Goal: Task Accomplishment & Management: Complete application form

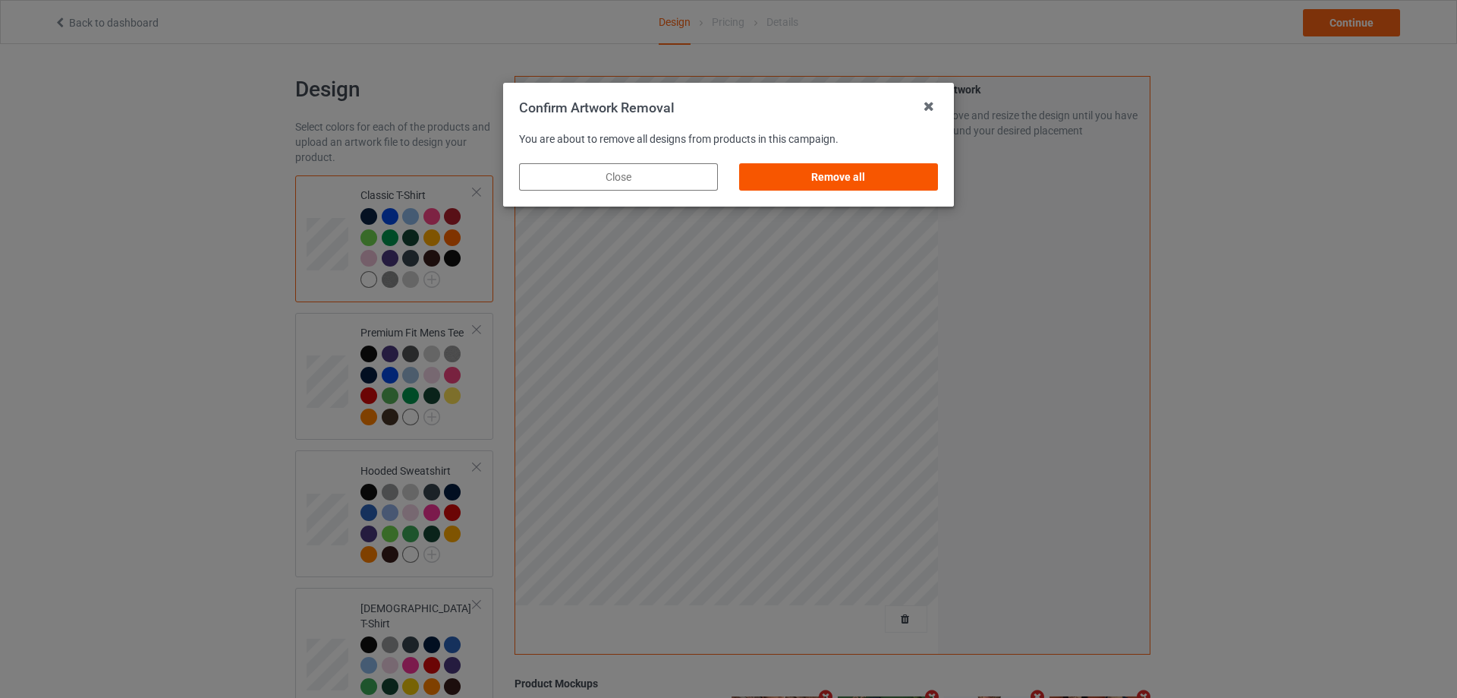
click at [921, 177] on div "Remove all" at bounding box center [838, 176] width 199 height 27
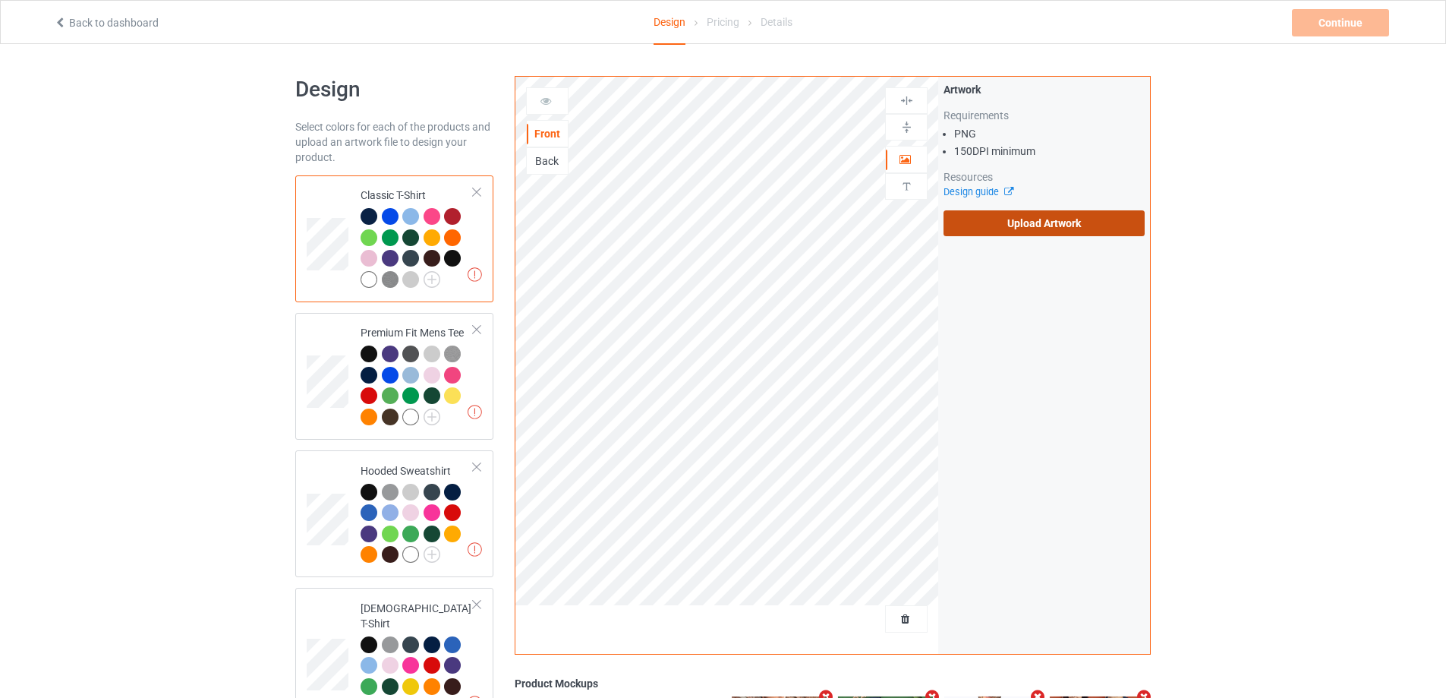
click at [987, 228] on label "Upload Artwork" at bounding box center [1043, 223] width 201 height 26
click at [0, 0] on input "Upload Artwork" at bounding box center [0, 0] width 0 height 0
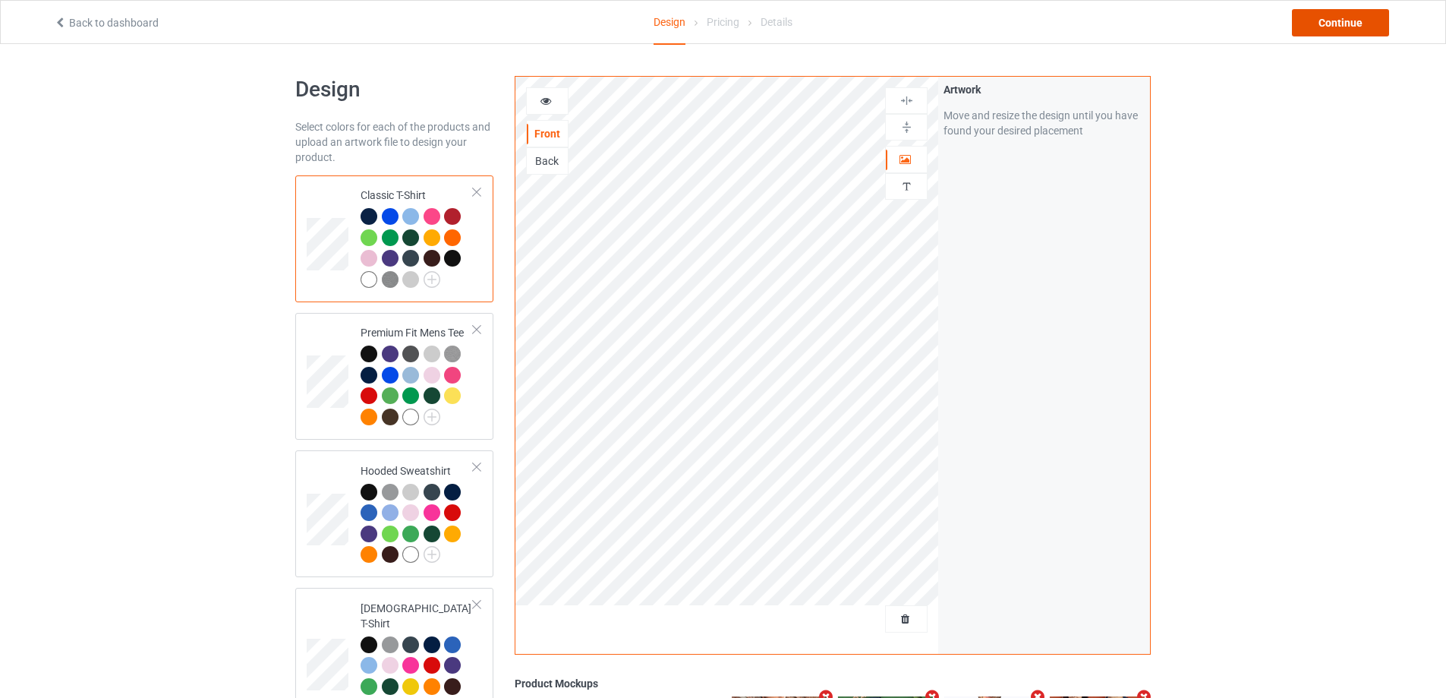
click at [1362, 31] on div "Continue" at bounding box center [1340, 22] width 97 height 27
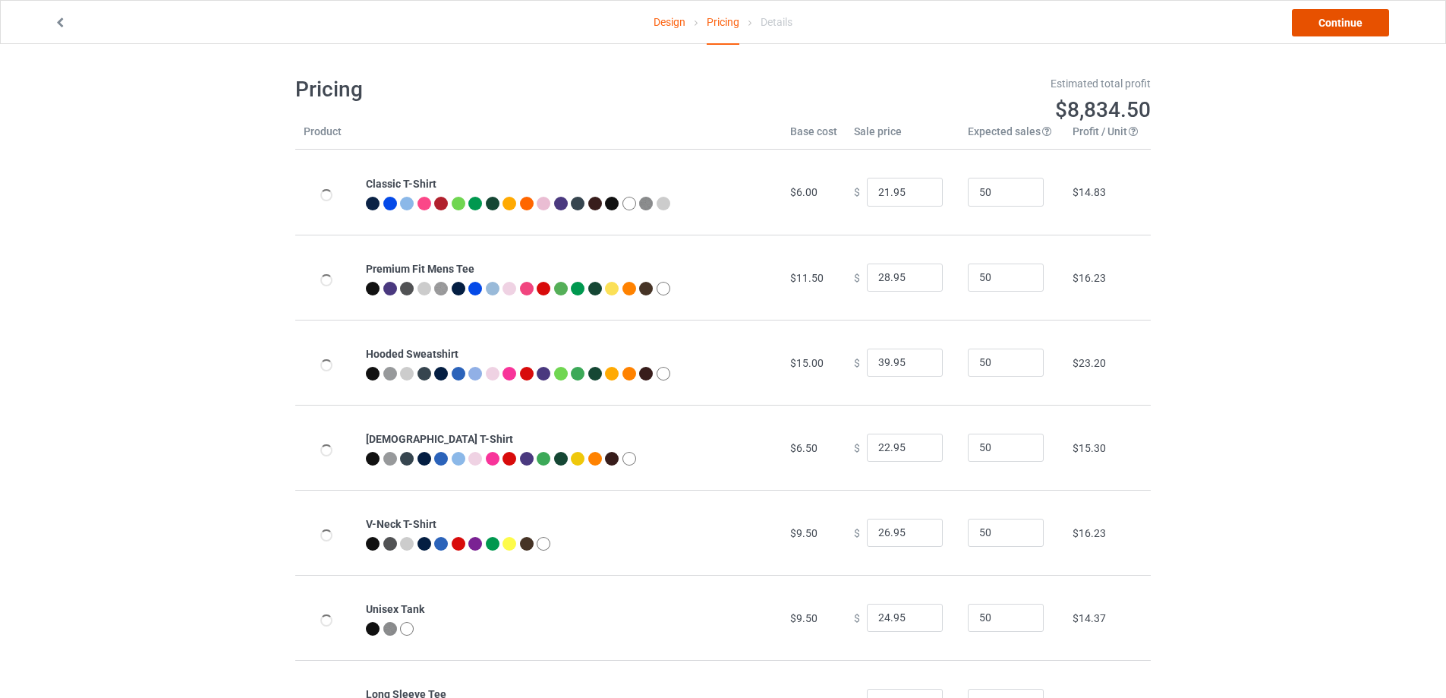
click at [1362, 31] on link "Continue" at bounding box center [1340, 22] width 97 height 27
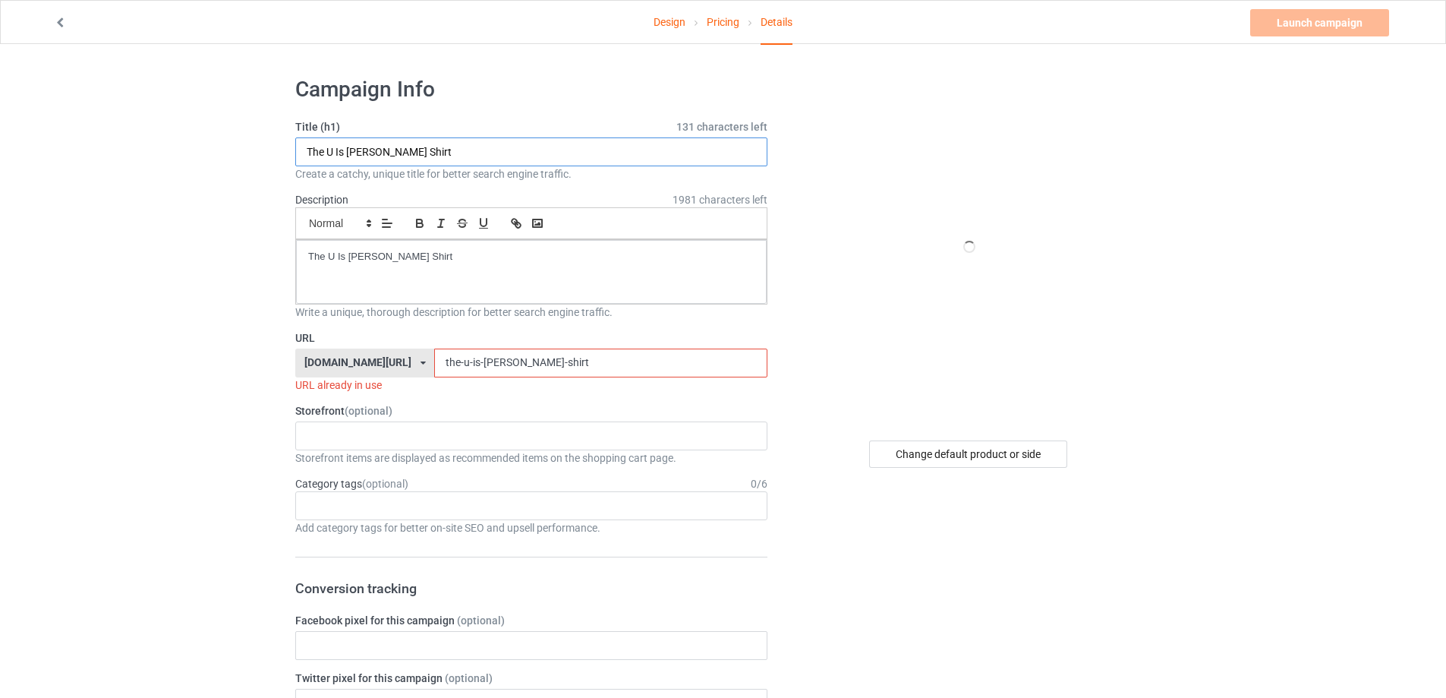
drag, startPoint x: 424, startPoint y: 153, endPoint x: 182, endPoint y: 175, distance: 243.1
paste input "[PERSON_NAME] s"
type input "McLegs shirt"
drag, startPoint x: 386, startPoint y: 260, endPoint x: 187, endPoint y: 262, distance: 198.1
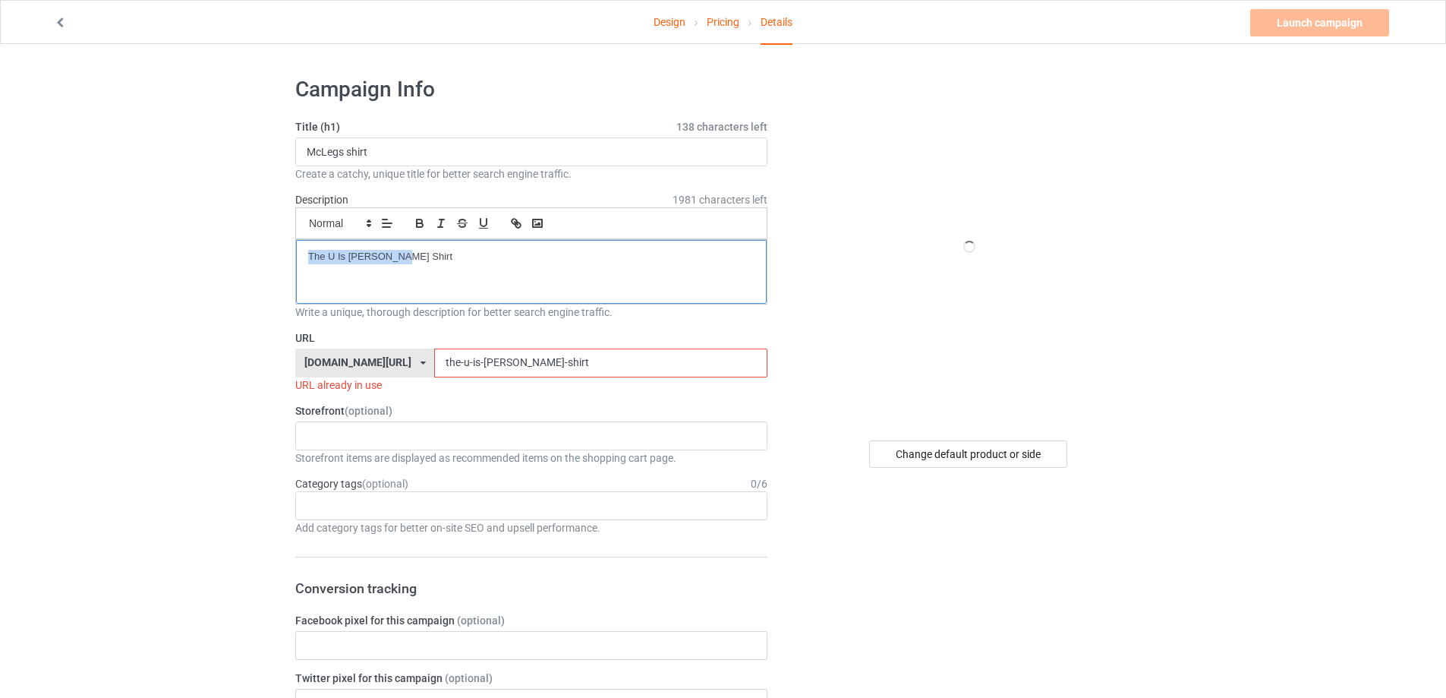
drag, startPoint x: 508, startPoint y: 362, endPoint x: 262, endPoint y: 383, distance: 246.8
paste input "McLegs"
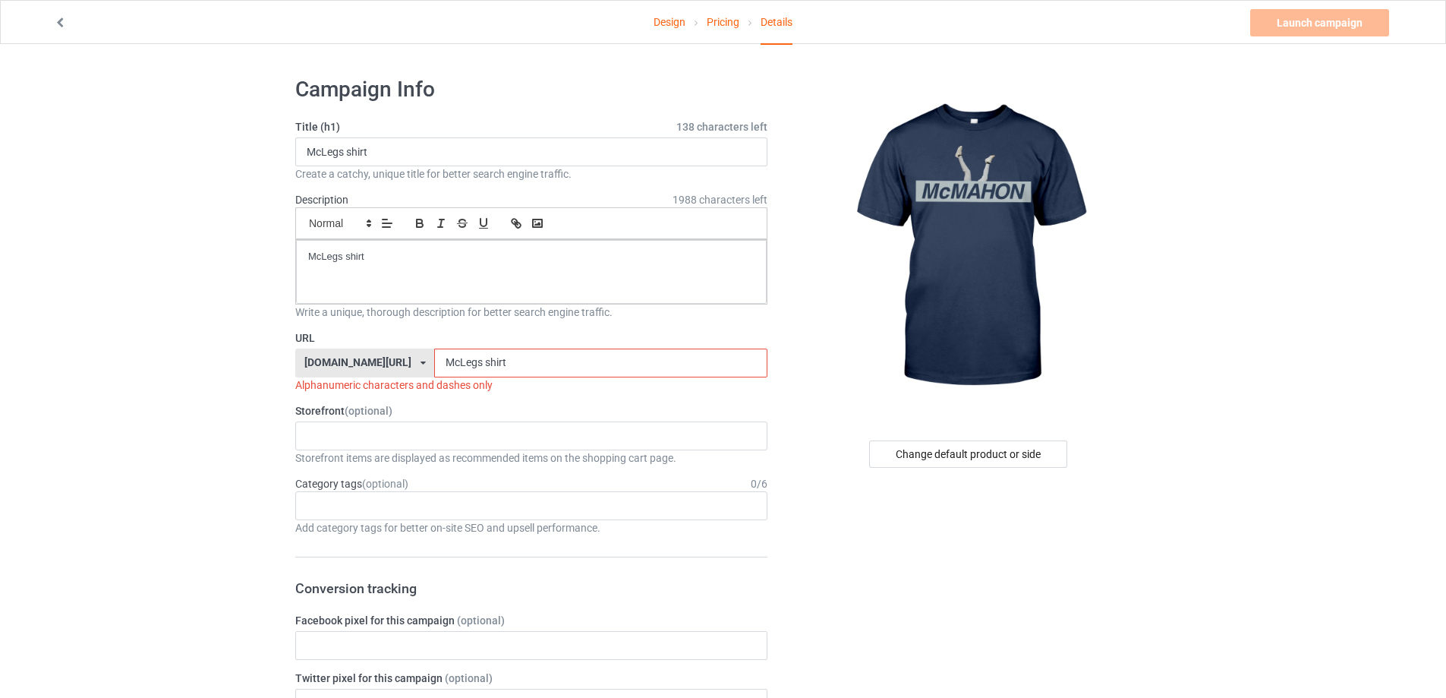
click at [445, 364] on input "McLegs shirt" at bounding box center [600, 362] width 332 height 29
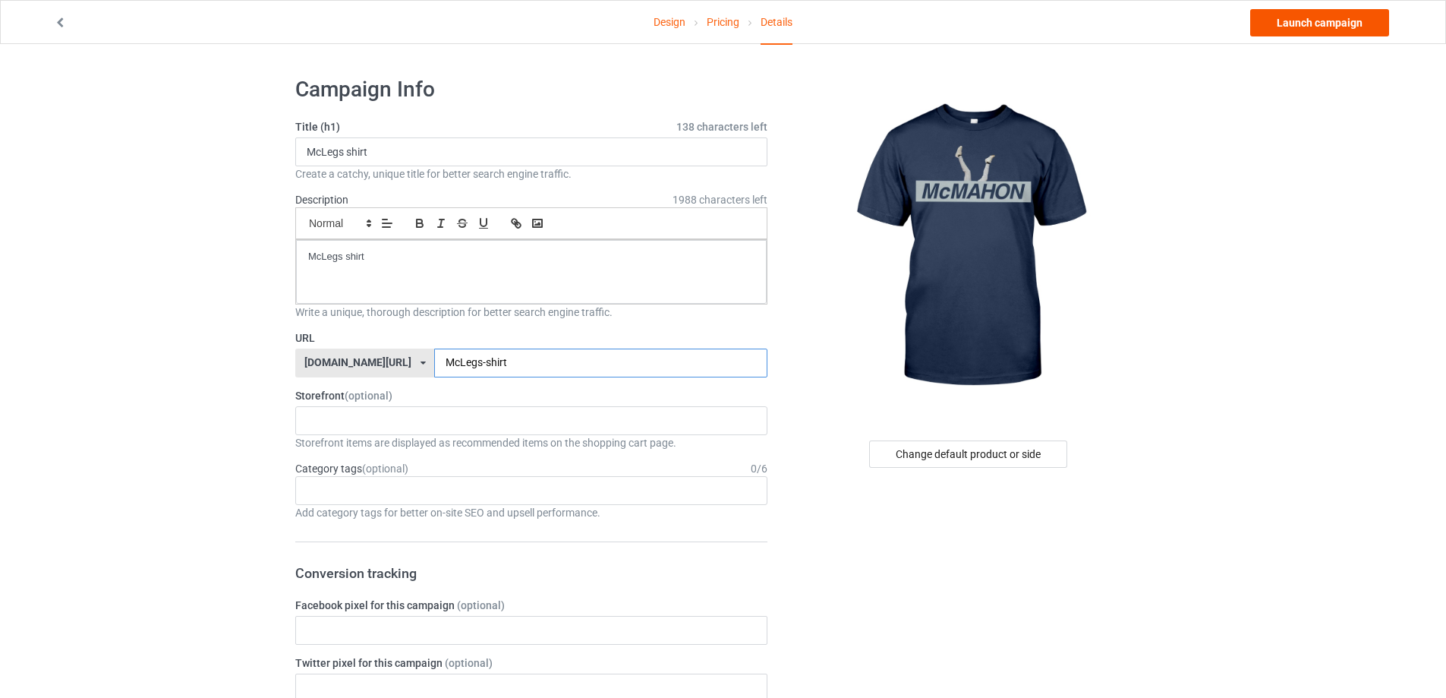
type input "McLegs-shirt"
click at [1341, 20] on link "Launch campaign" at bounding box center [1319, 22] width 139 height 27
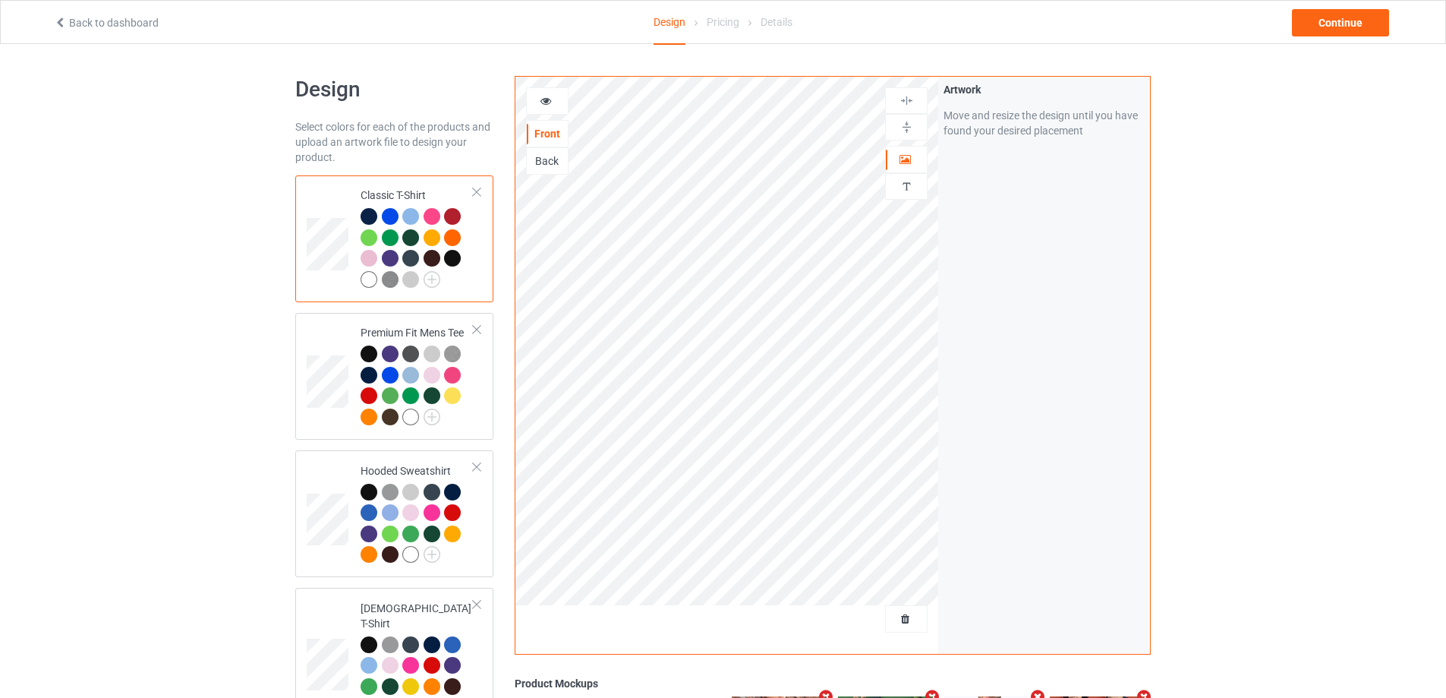
click at [912, 628] on div at bounding box center [906, 618] width 43 height 27
click at [912, 625] on span "Delete all designs" at bounding box center [871, 619] width 80 height 12
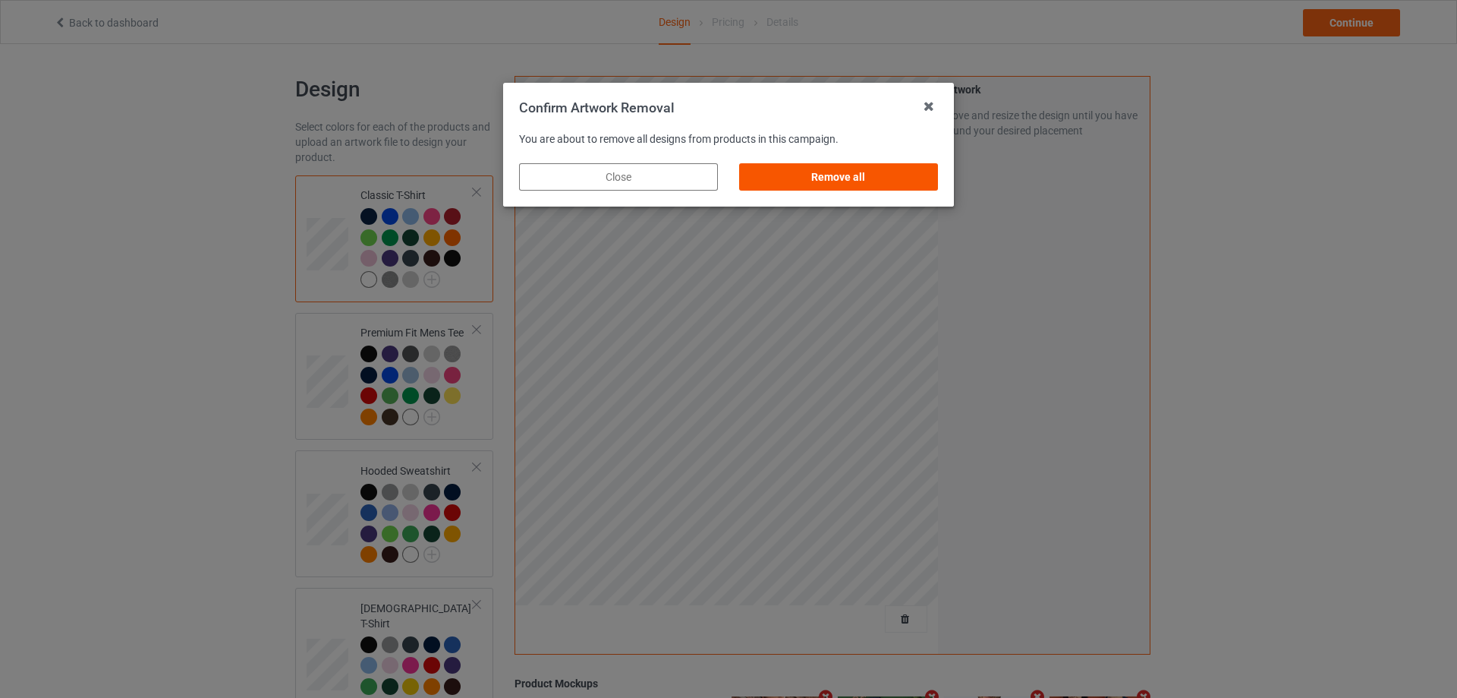
click at [937, 183] on div "Remove all" at bounding box center [839, 177] width 220 height 49
click at [935, 183] on div "Remove all" at bounding box center [838, 176] width 199 height 27
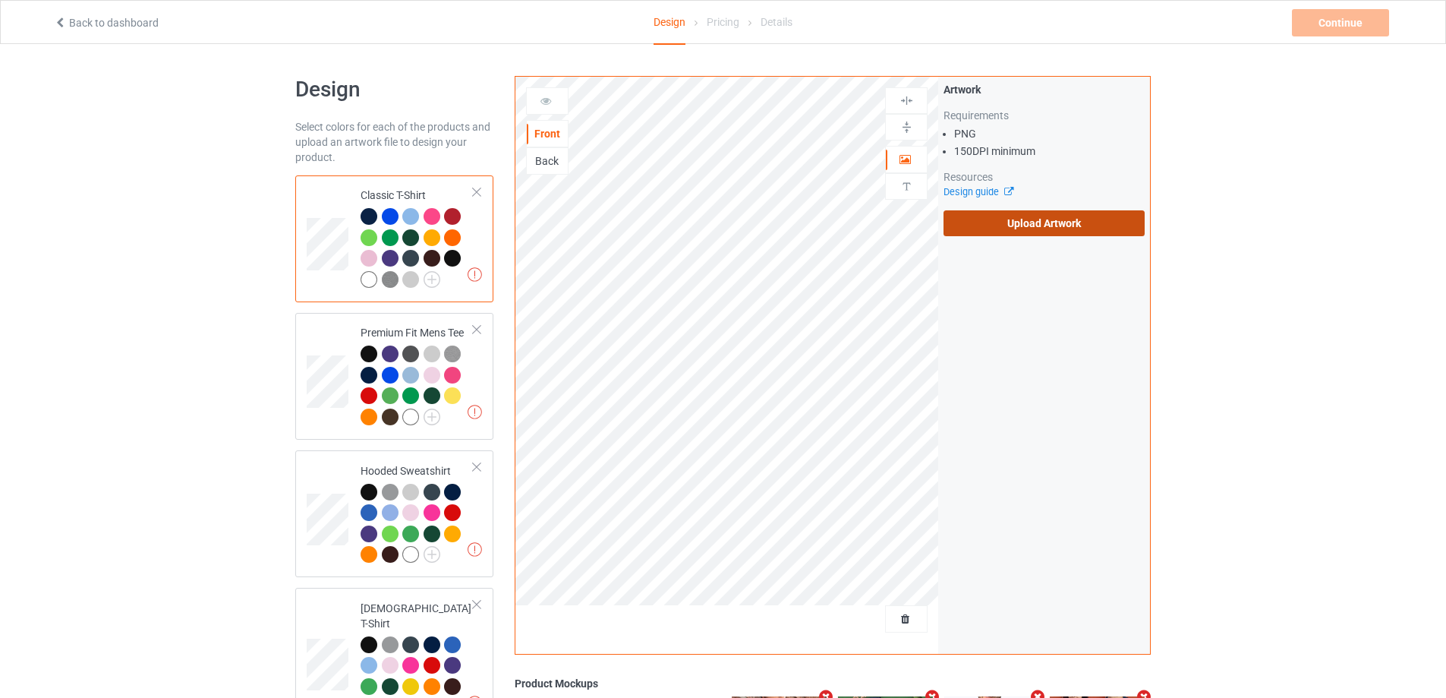
click at [1024, 231] on label "Upload Artwork" at bounding box center [1043, 223] width 201 height 26
click at [0, 0] on input "Upload Artwork" at bounding box center [0, 0] width 0 height 0
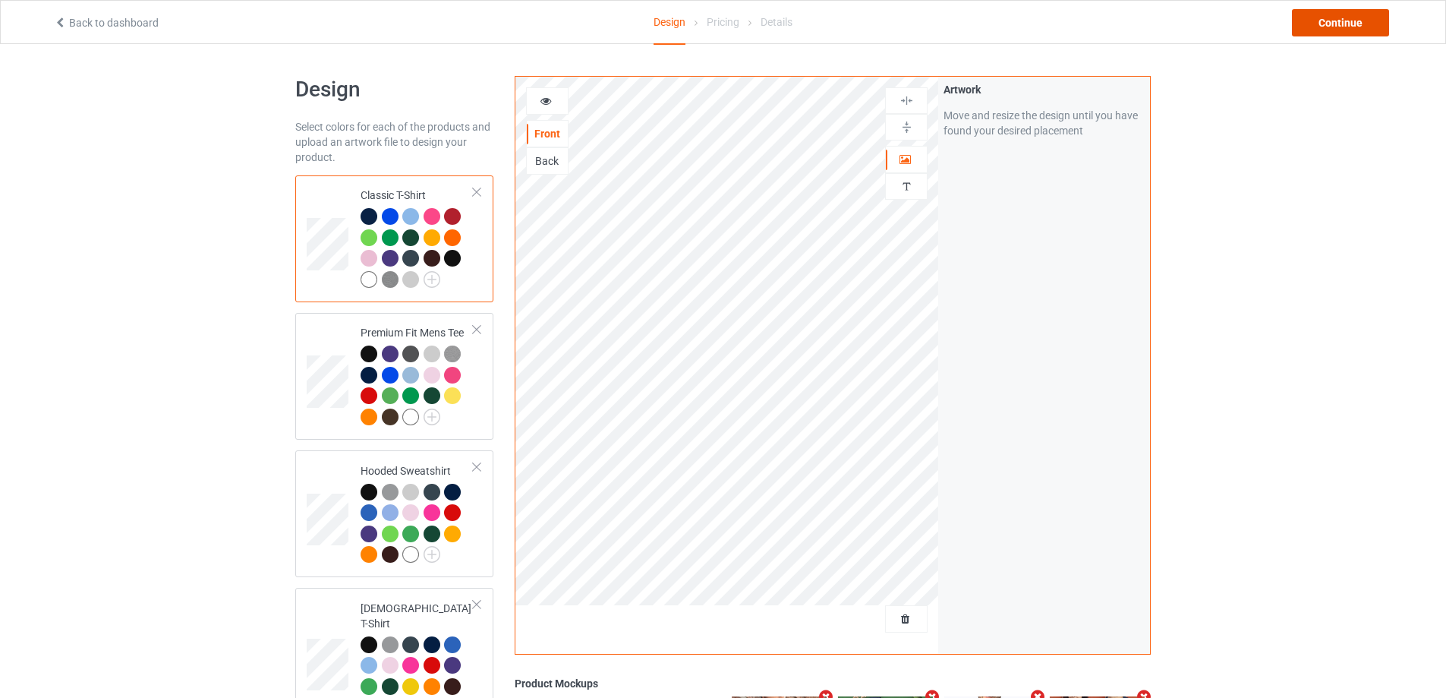
click at [1324, 30] on div "Continue" at bounding box center [1340, 22] width 97 height 27
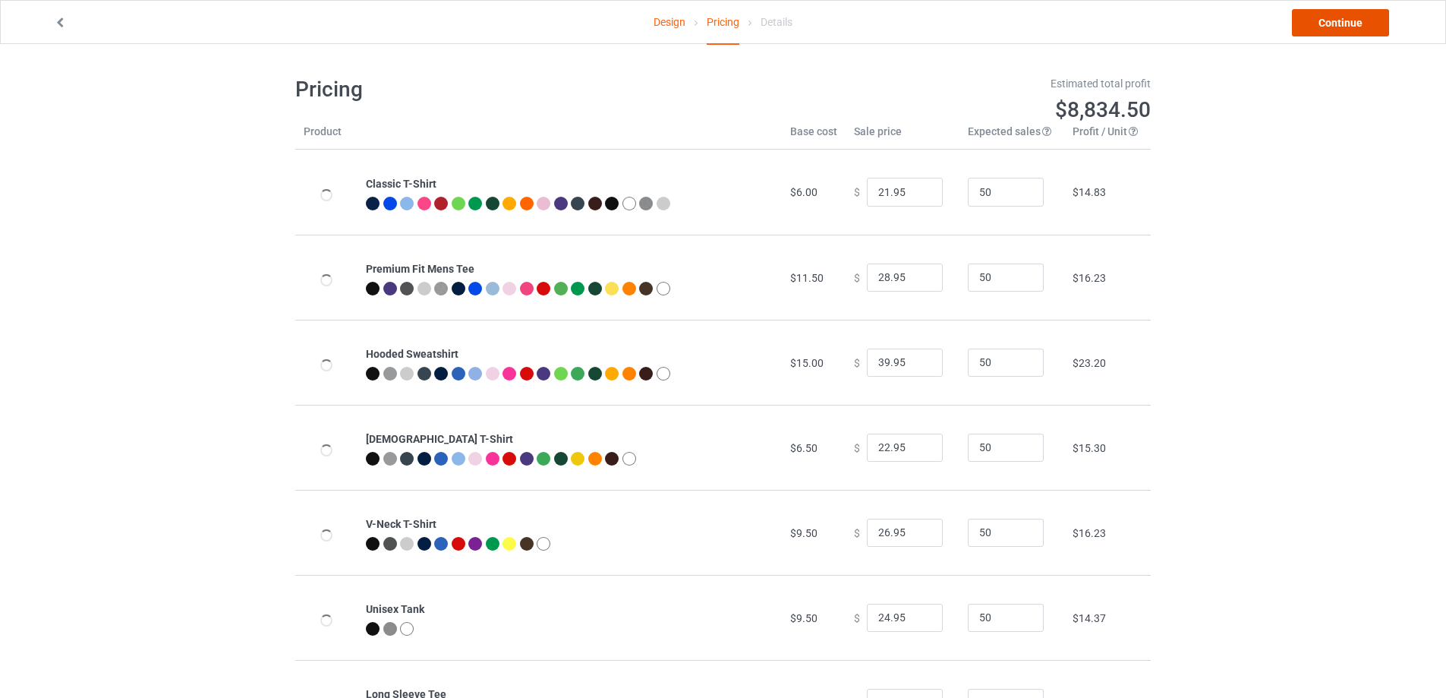
click at [1324, 30] on link "Continue" at bounding box center [1340, 22] width 97 height 27
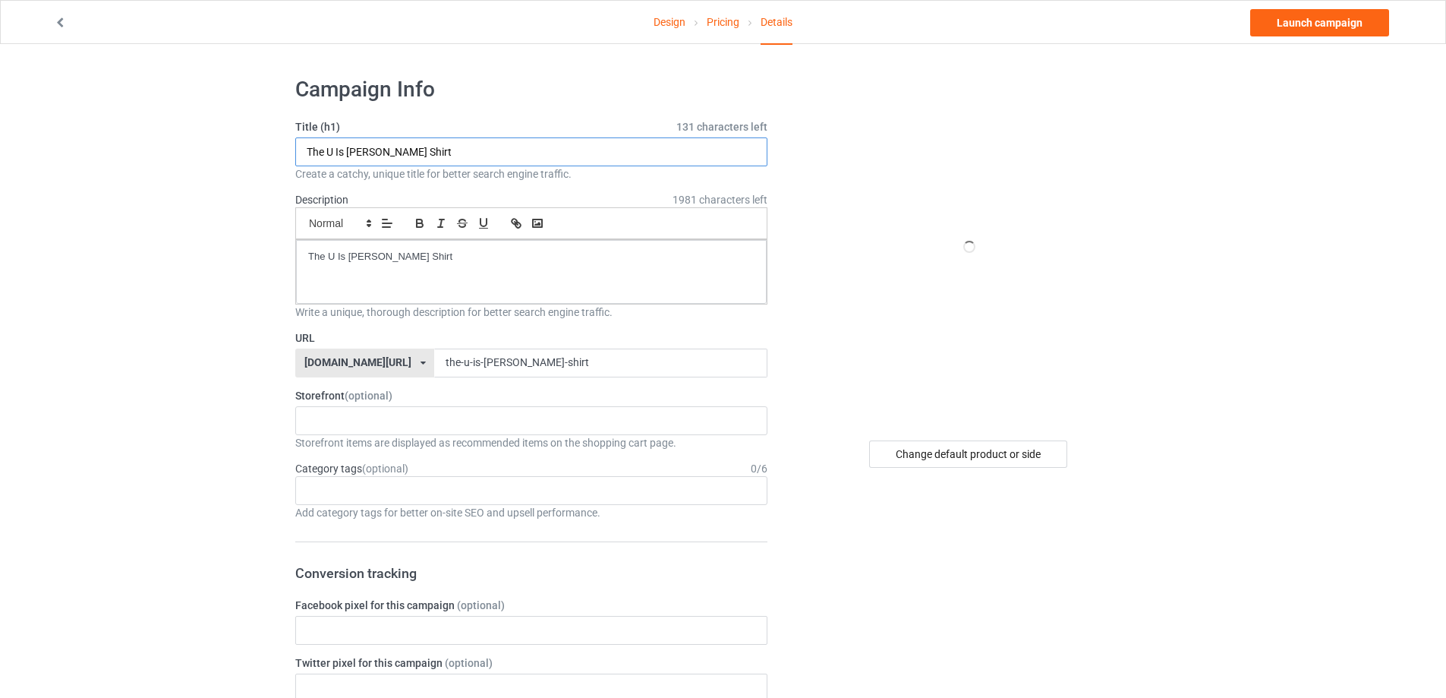
drag, startPoint x: 443, startPoint y: 155, endPoint x: 324, endPoint y: 247, distance: 150.3
paste input "new york aliens s"
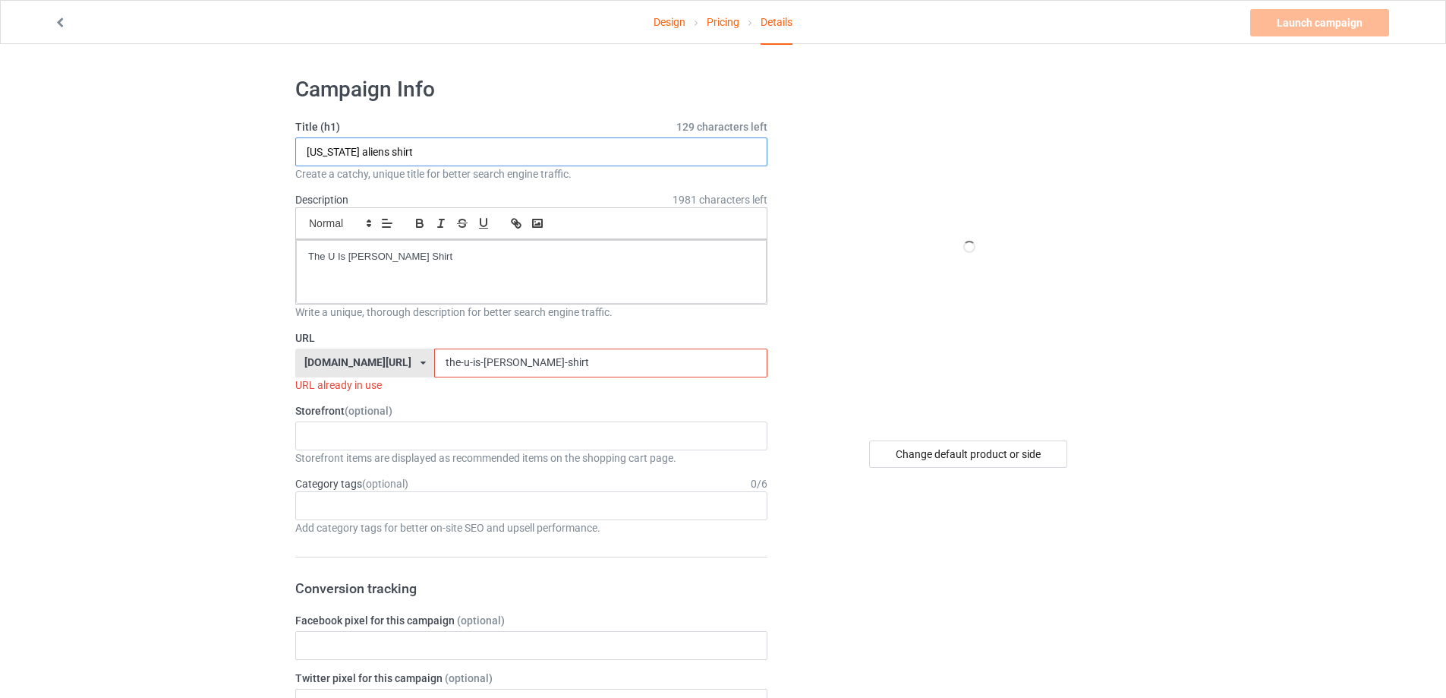
type input "new york aliens shirt"
drag, startPoint x: 286, startPoint y: 263, endPoint x: 74, endPoint y: 263, distance: 211.8
drag, startPoint x: 502, startPoint y: 370, endPoint x: 324, endPoint y: 343, distance: 180.5
click at [324, 343] on div "URL teechip.com/ teetrendus.com/ teechip.com/ 5cd2f964b197f721e1cad219 587d0d41…" at bounding box center [531, 361] width 472 height 62
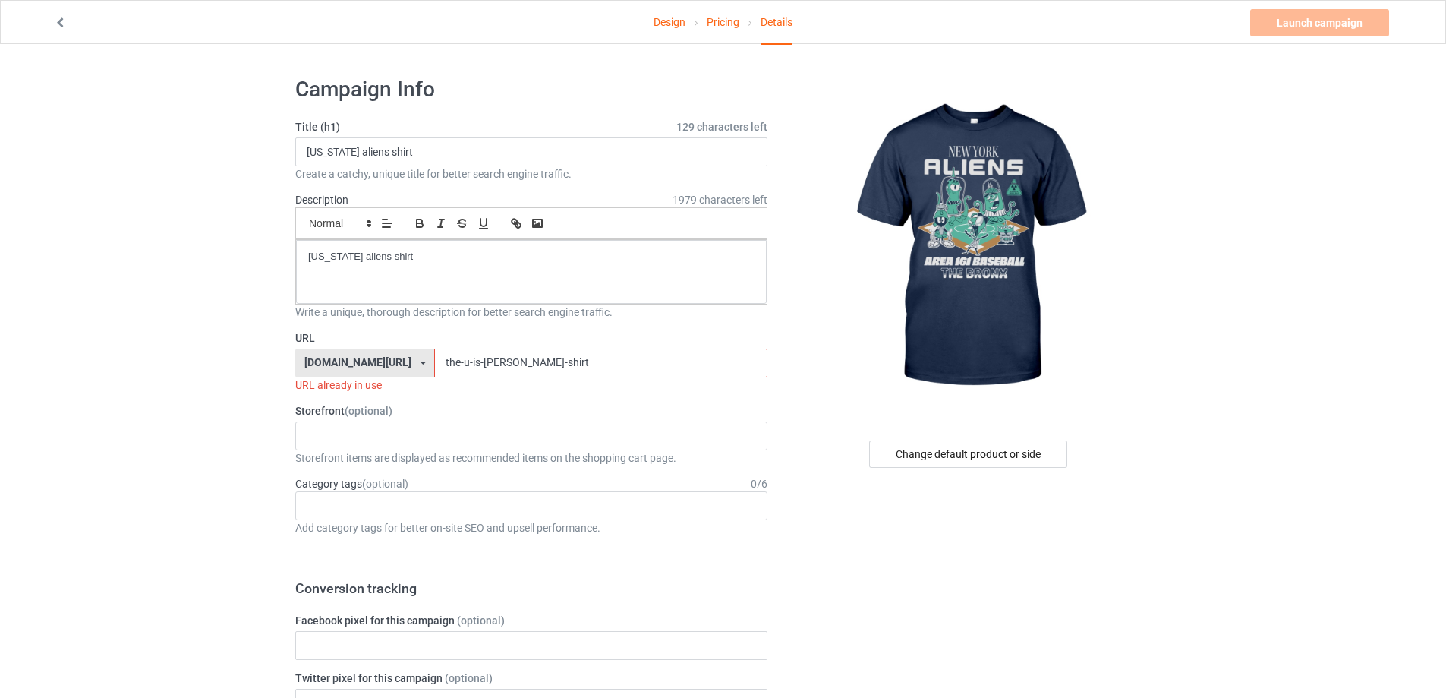
paste input "new york aliens"
type input "new york aliens shirt"
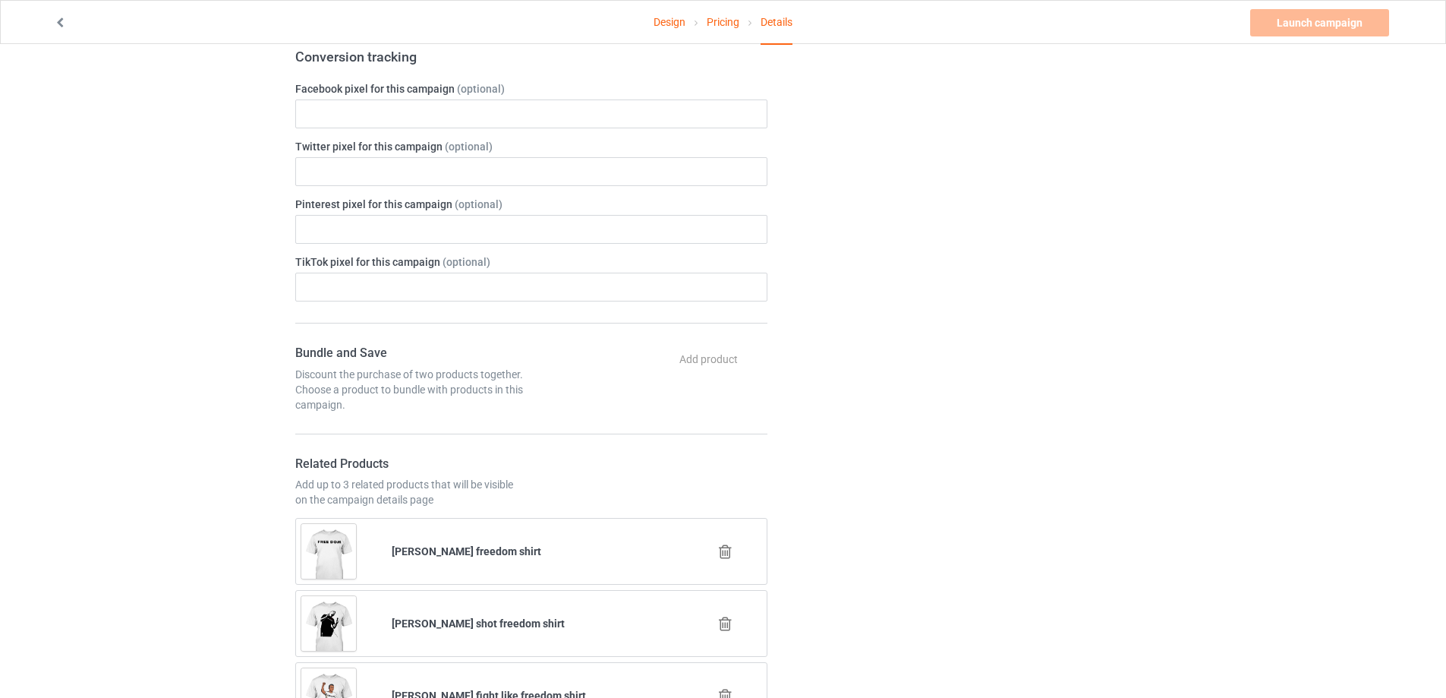
scroll to position [607, 0]
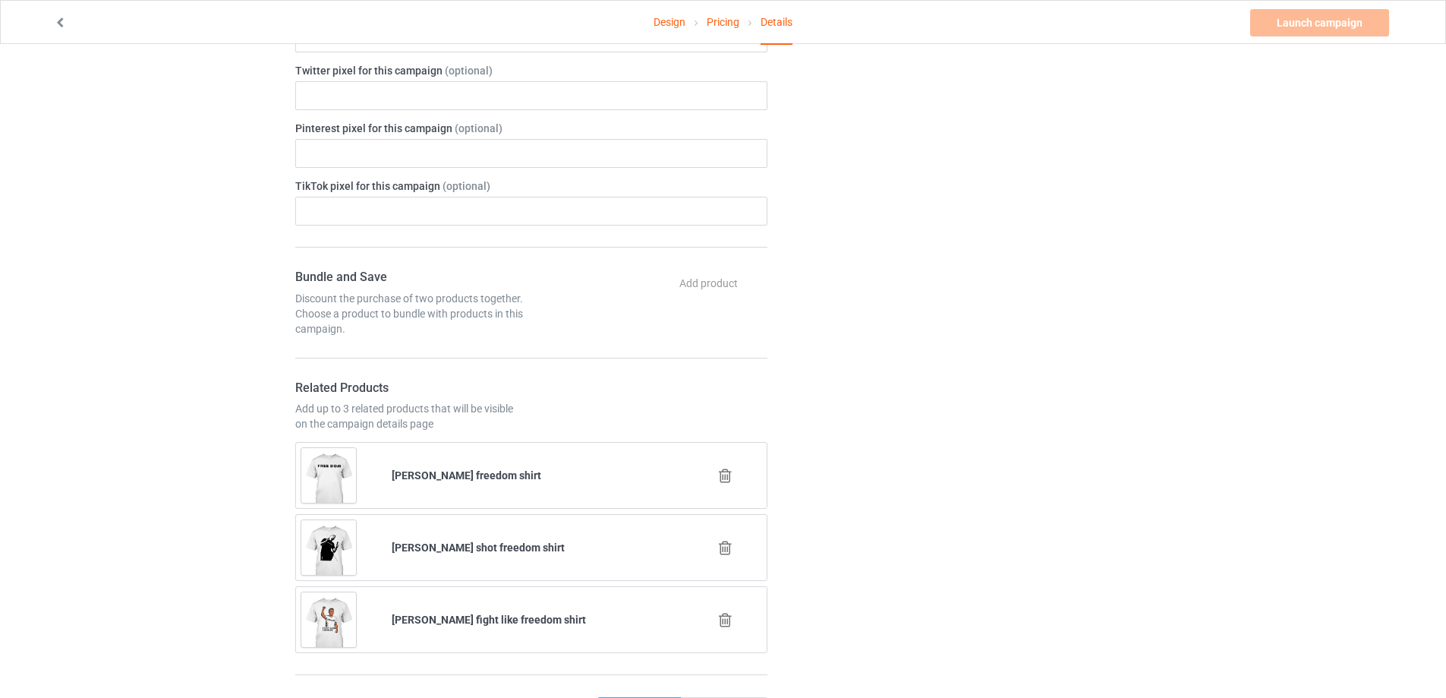
click at [727, 474] on icon at bounding box center [725, 476] width 19 height 16
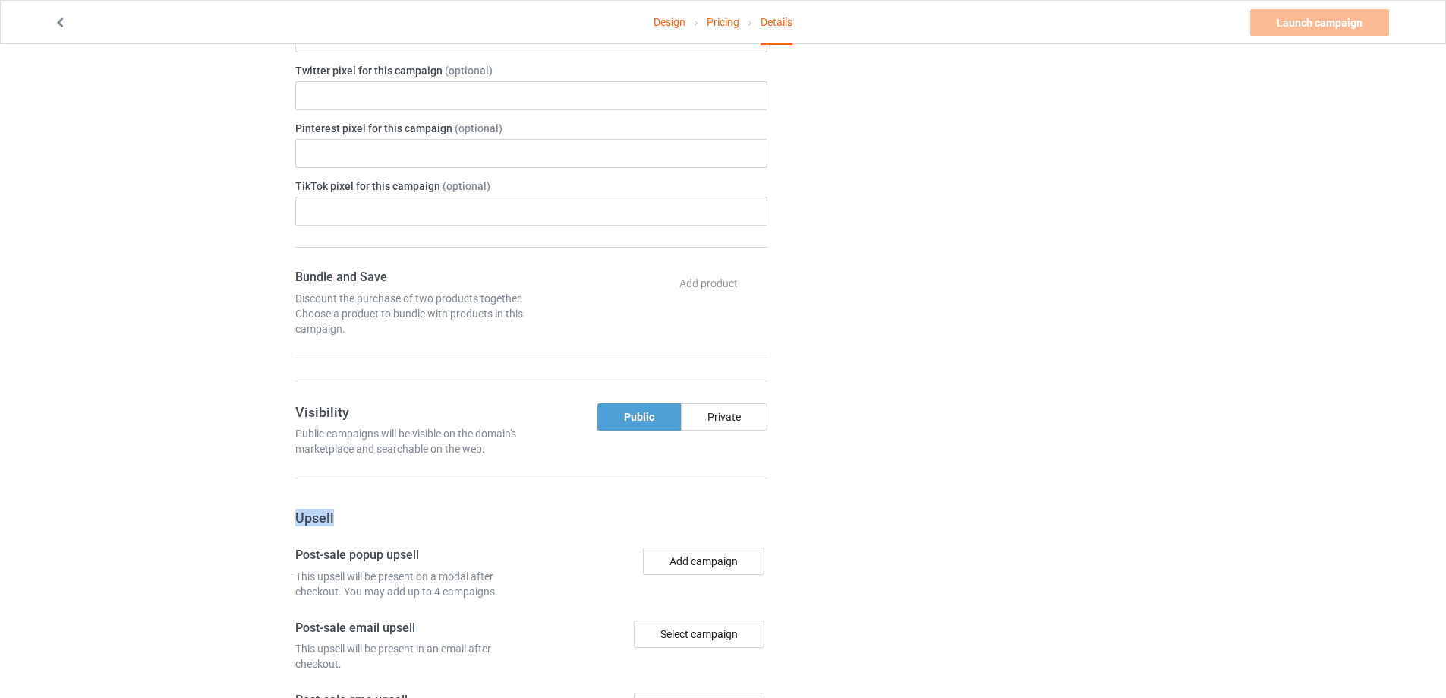
click at [727, 474] on form "Title (h1) 129 characters left new york aliens shirt Create a catchy, unique ti…" at bounding box center [531, 171] width 472 height 1319
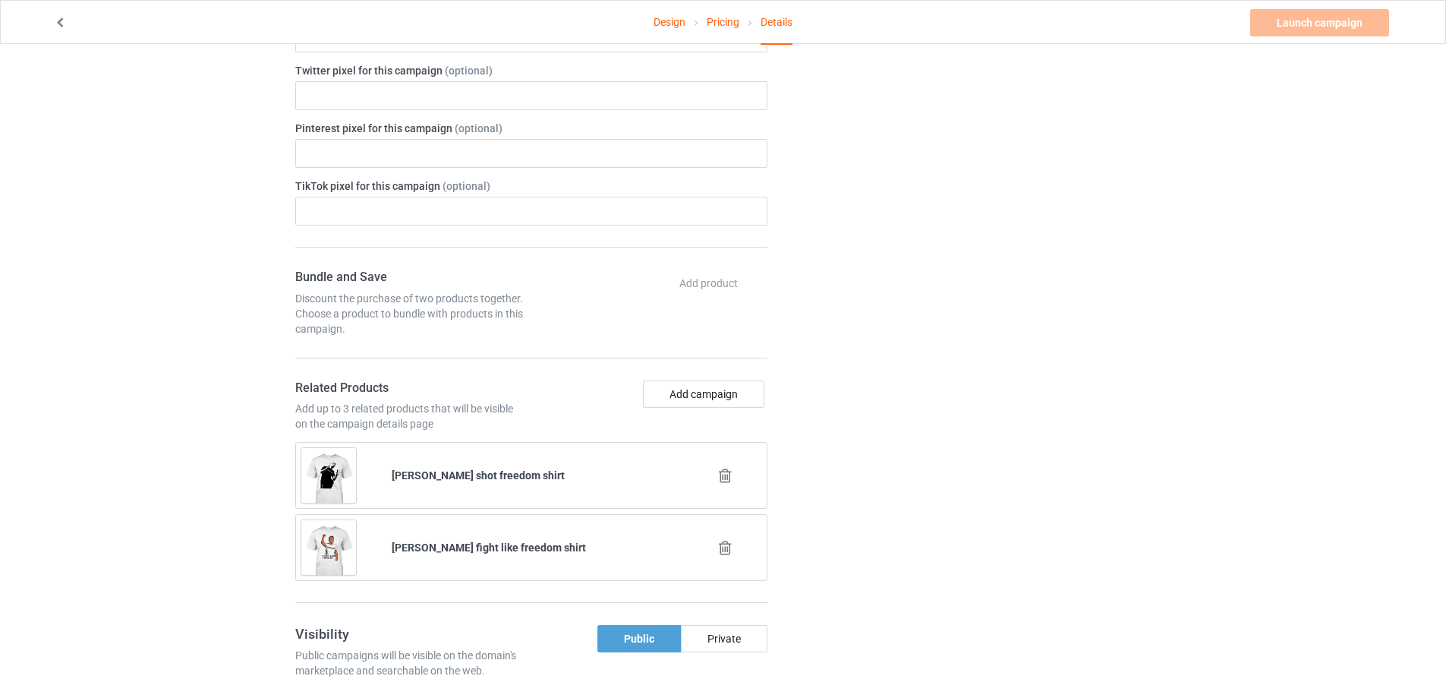
click at [723, 472] on icon at bounding box center [725, 476] width 19 height 16
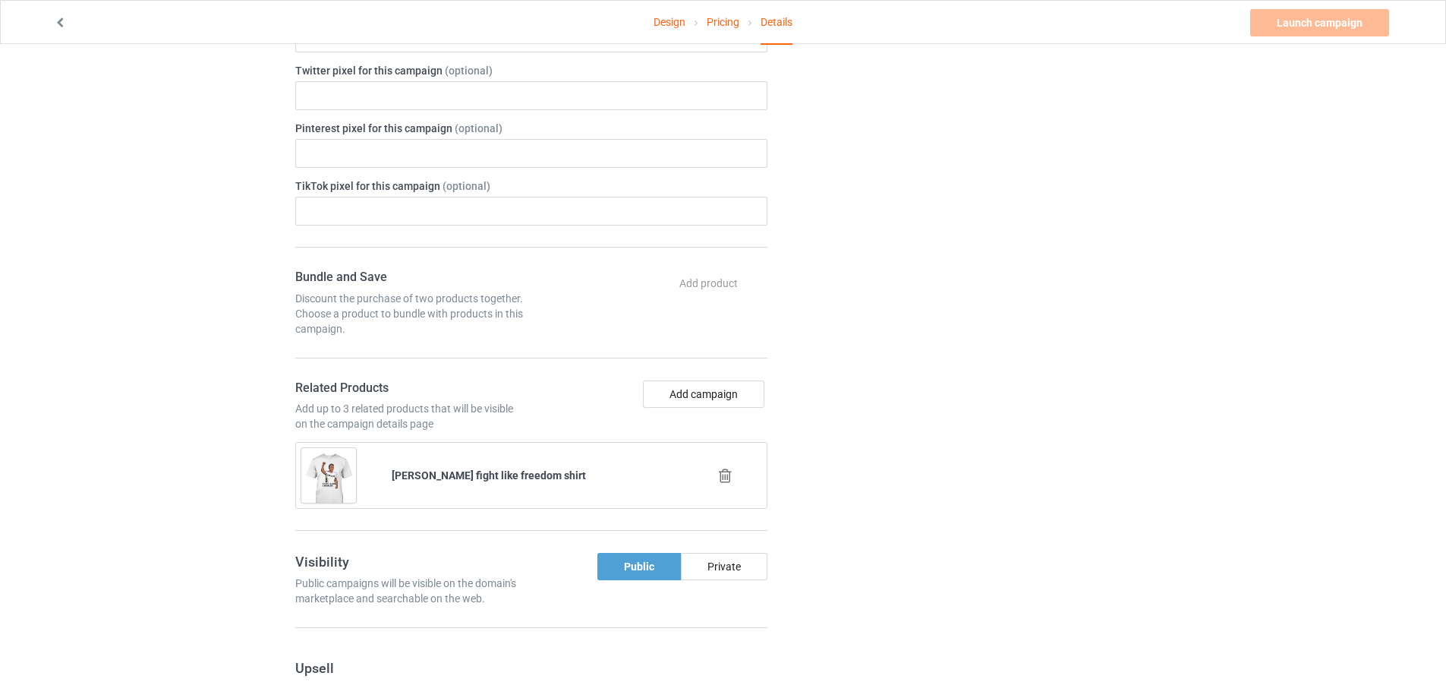
click at [720, 484] on div at bounding box center [727, 475] width 90 height 38
click at [722, 476] on icon at bounding box center [725, 476] width 19 height 16
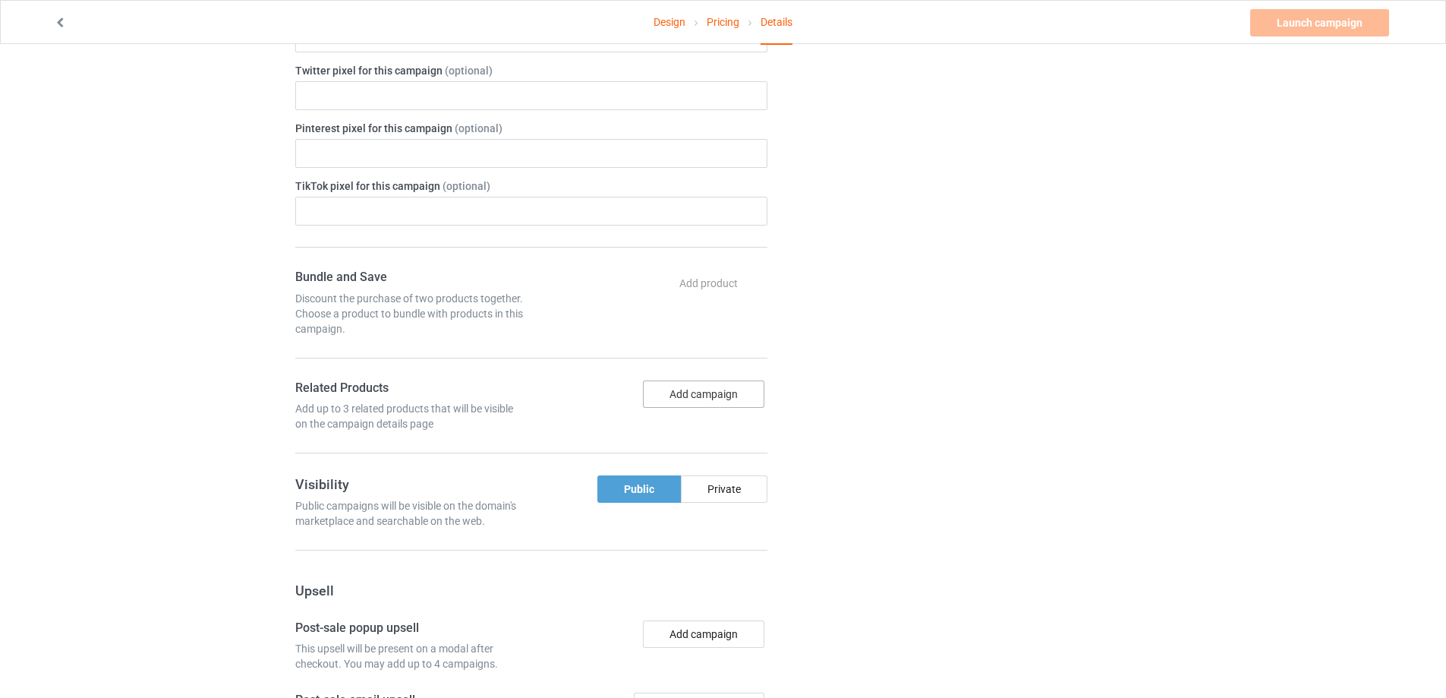
click at [720, 400] on button "Add campaign" at bounding box center [703, 393] width 121 height 27
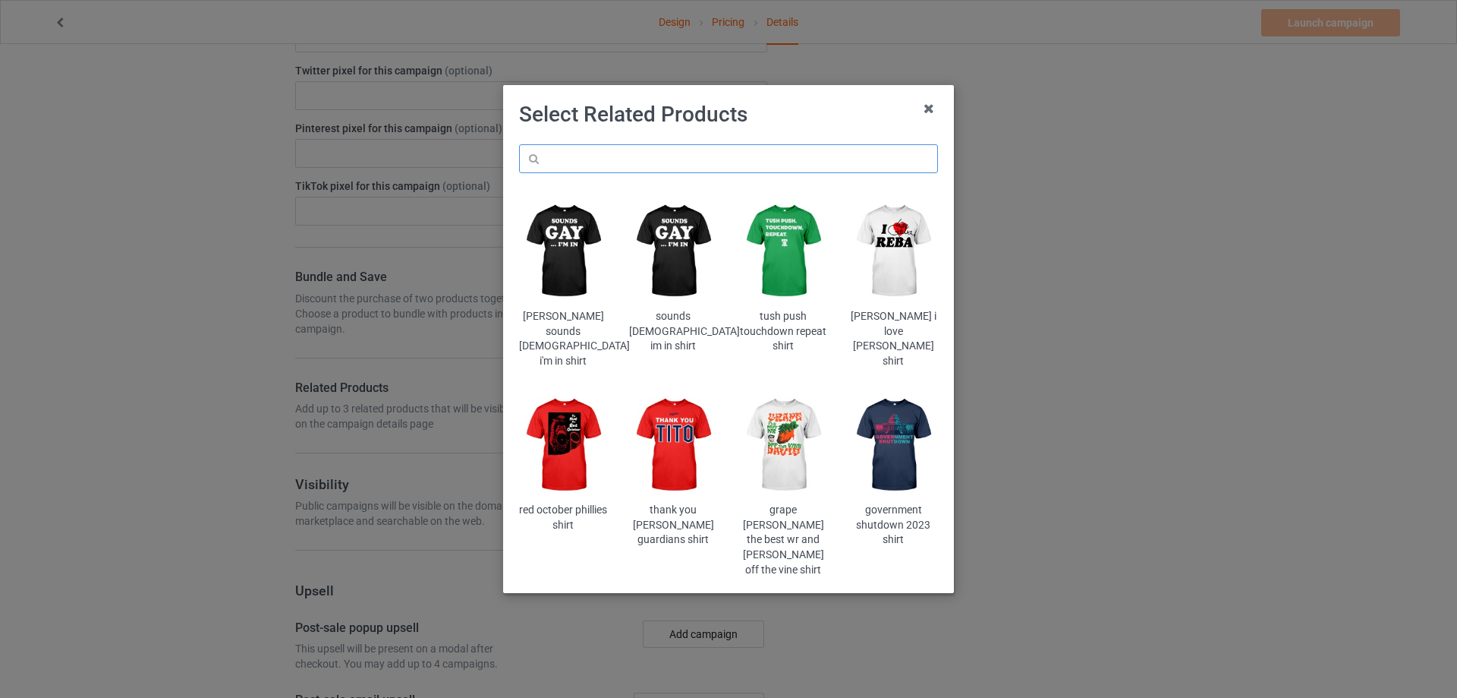
click at [635, 151] on input "text" at bounding box center [728, 158] width 419 height 29
paste input "McLegs shirt"
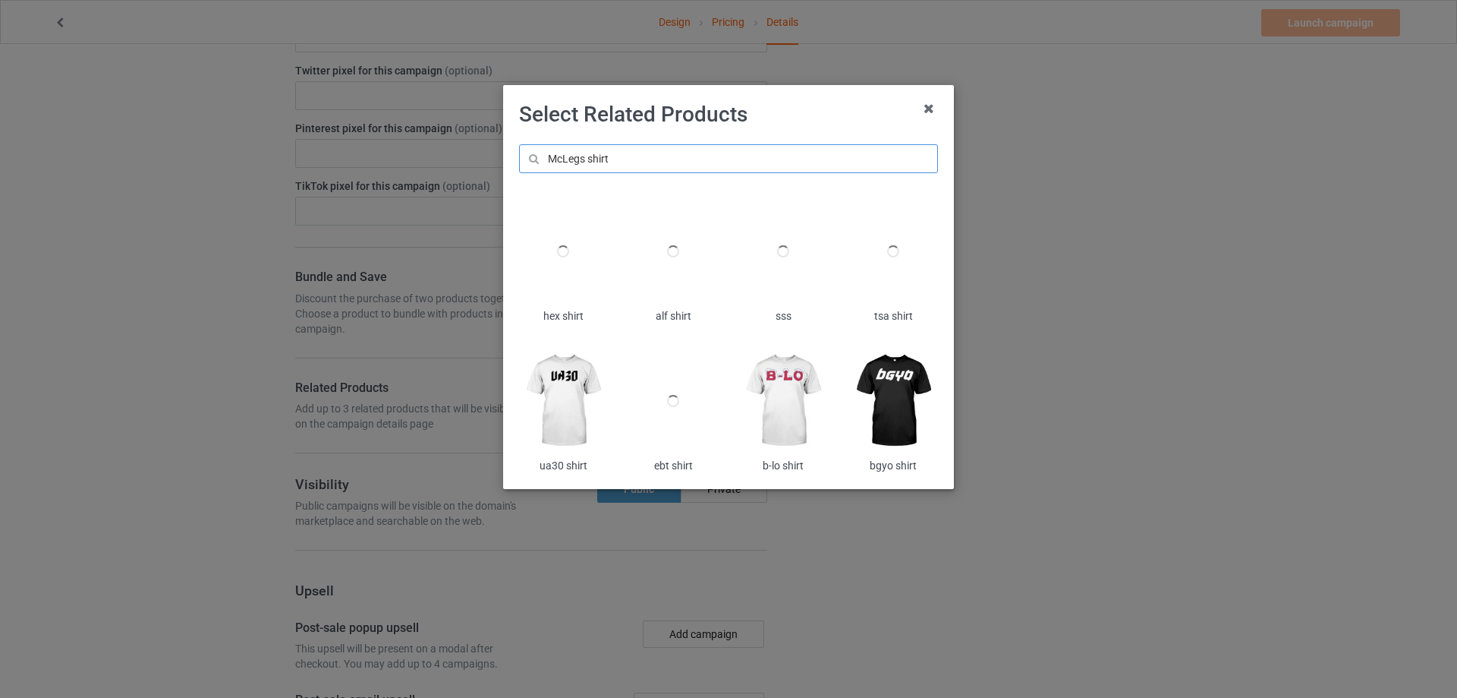
drag, startPoint x: 588, startPoint y: 162, endPoint x: 657, endPoint y: 159, distance: 68.4
click at [657, 159] on input "McLegs shirt" at bounding box center [728, 158] width 419 height 29
type input "McLegs"
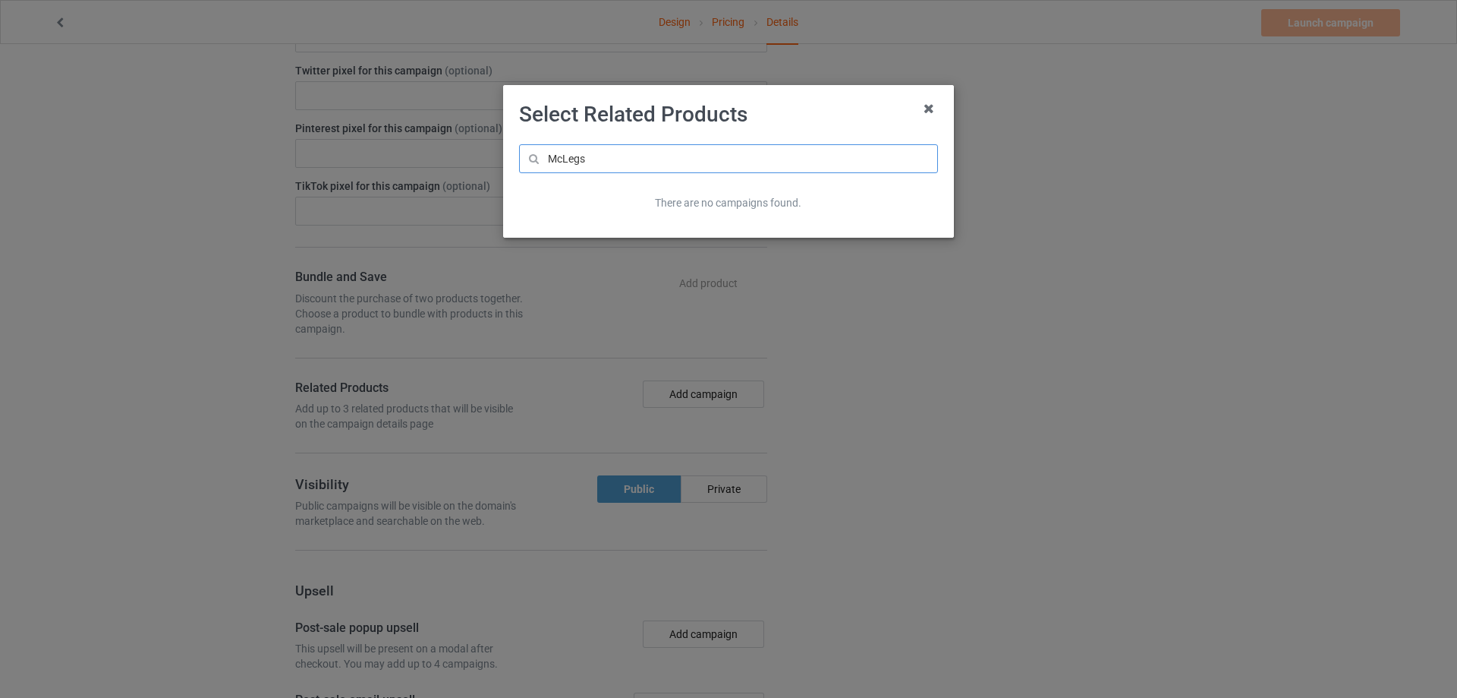
drag, startPoint x: 638, startPoint y: 165, endPoint x: 376, endPoint y: 162, distance: 261.1
click at [376, 162] on div "Select Related Products McLegs There are no campaigns found." at bounding box center [728, 349] width 1457 height 698
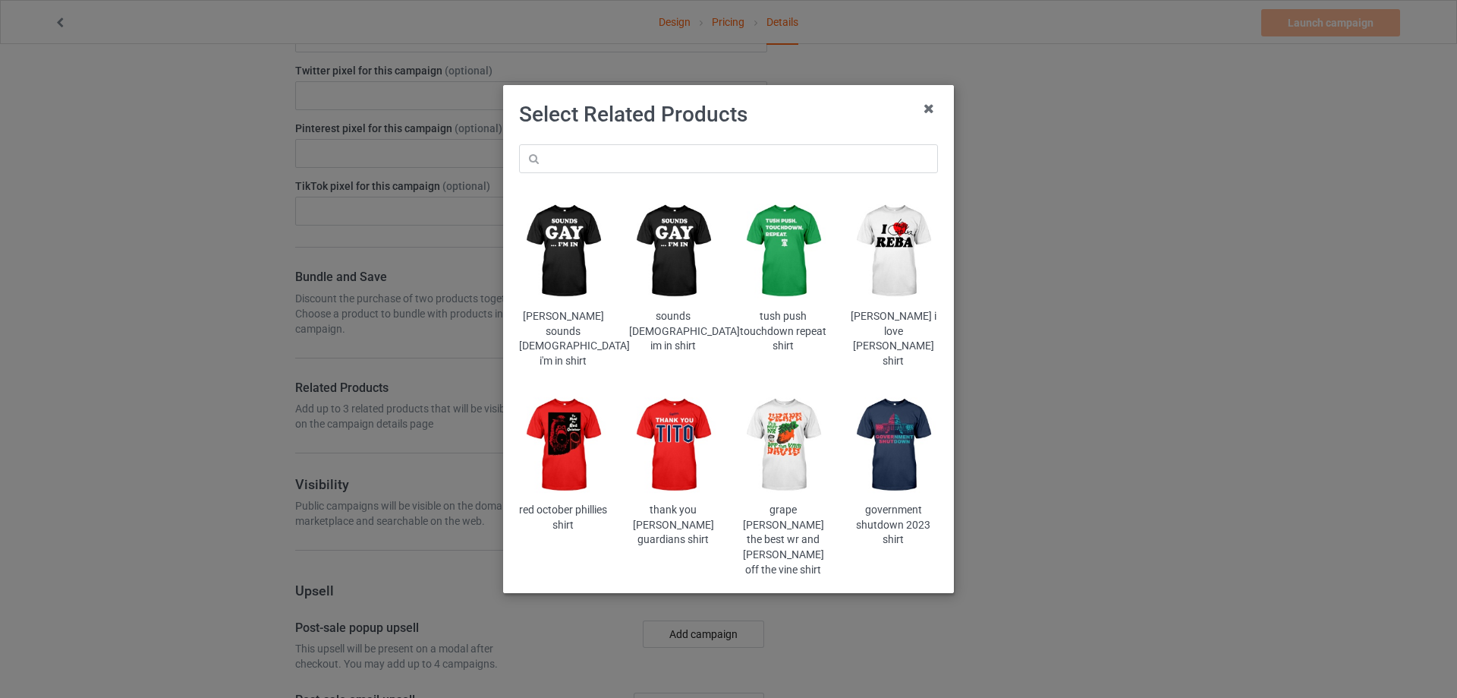
click at [676, 442] on img at bounding box center [673, 444] width 89 height 111
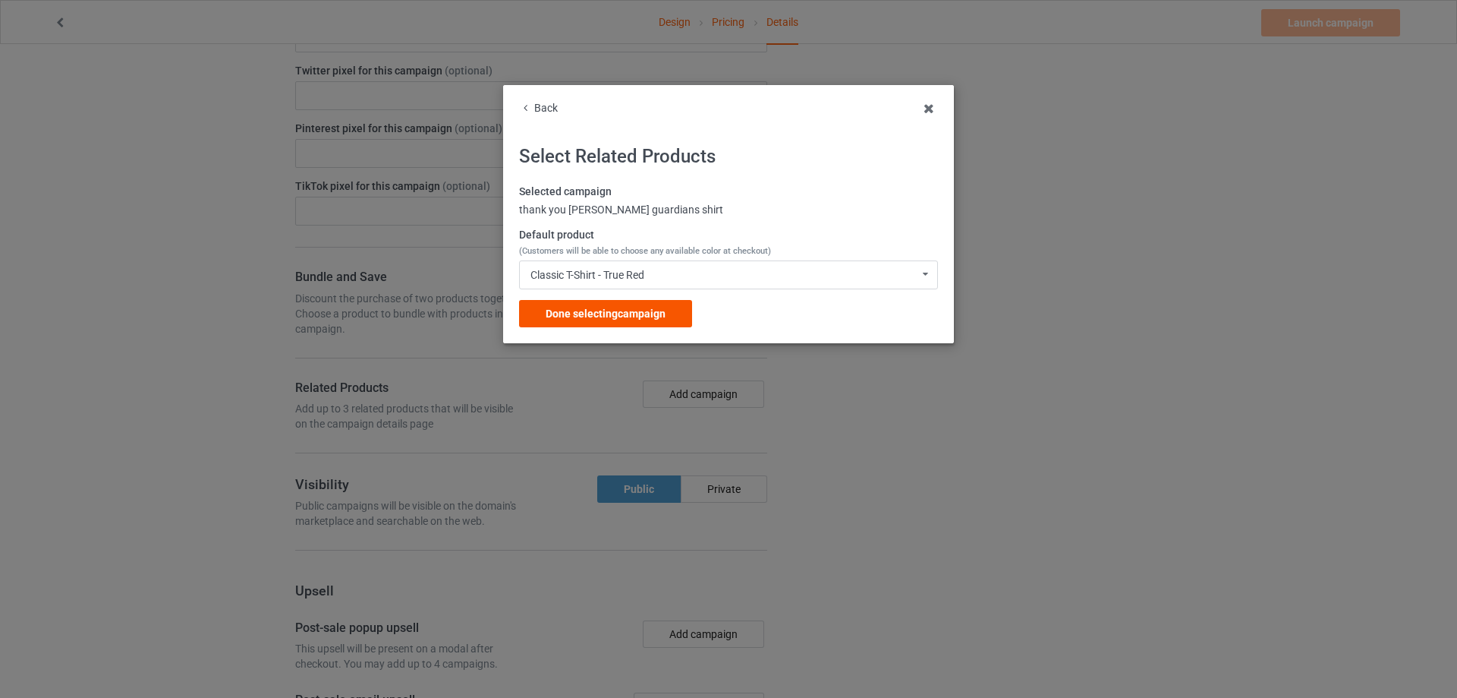
click at [638, 313] on span "Done selecting campaign" at bounding box center [606, 313] width 120 height 12
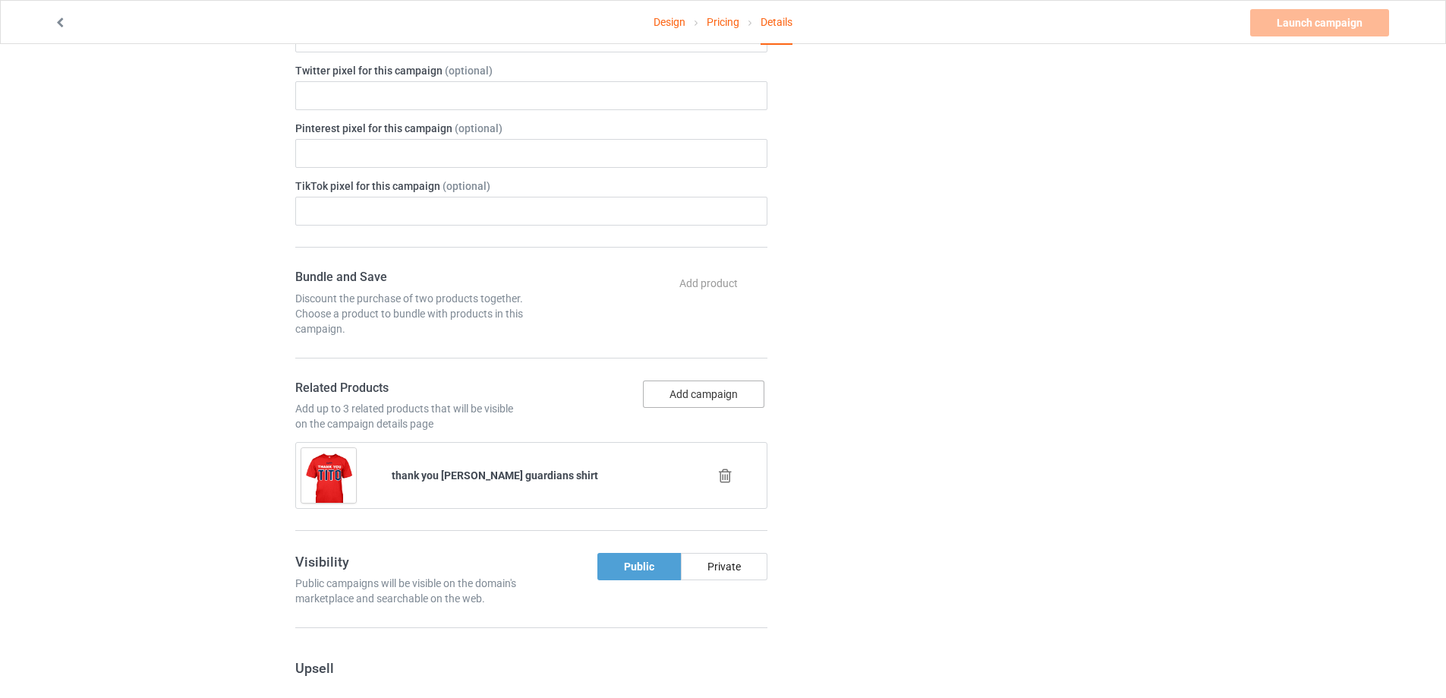
click at [704, 390] on button "Add campaign" at bounding box center [703, 393] width 121 height 27
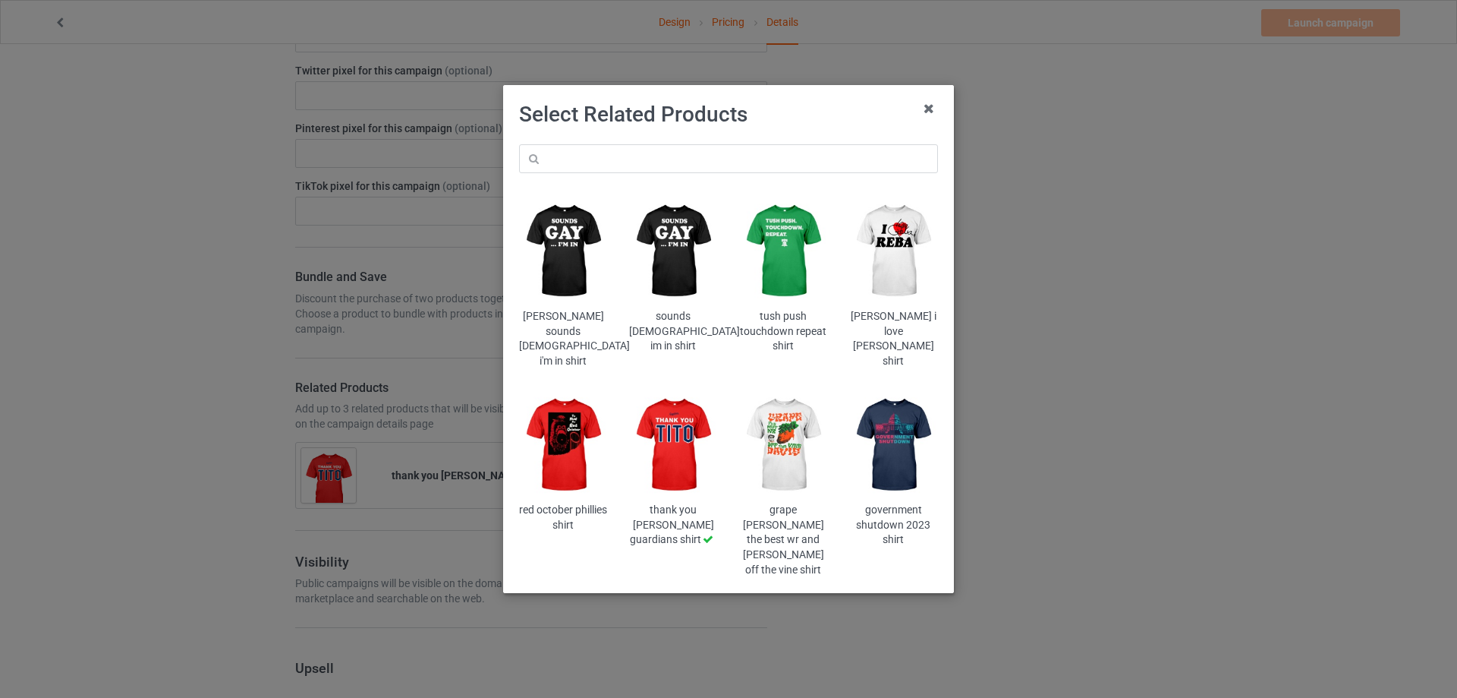
click at [600, 143] on div "sean strickland sounds gay i'm in shirt sounds gay im in shirt tush push touchd…" at bounding box center [729, 361] width 440 height 454
click at [596, 158] on input "text" at bounding box center [728, 158] width 419 height 29
paste input "McLegs shirt"
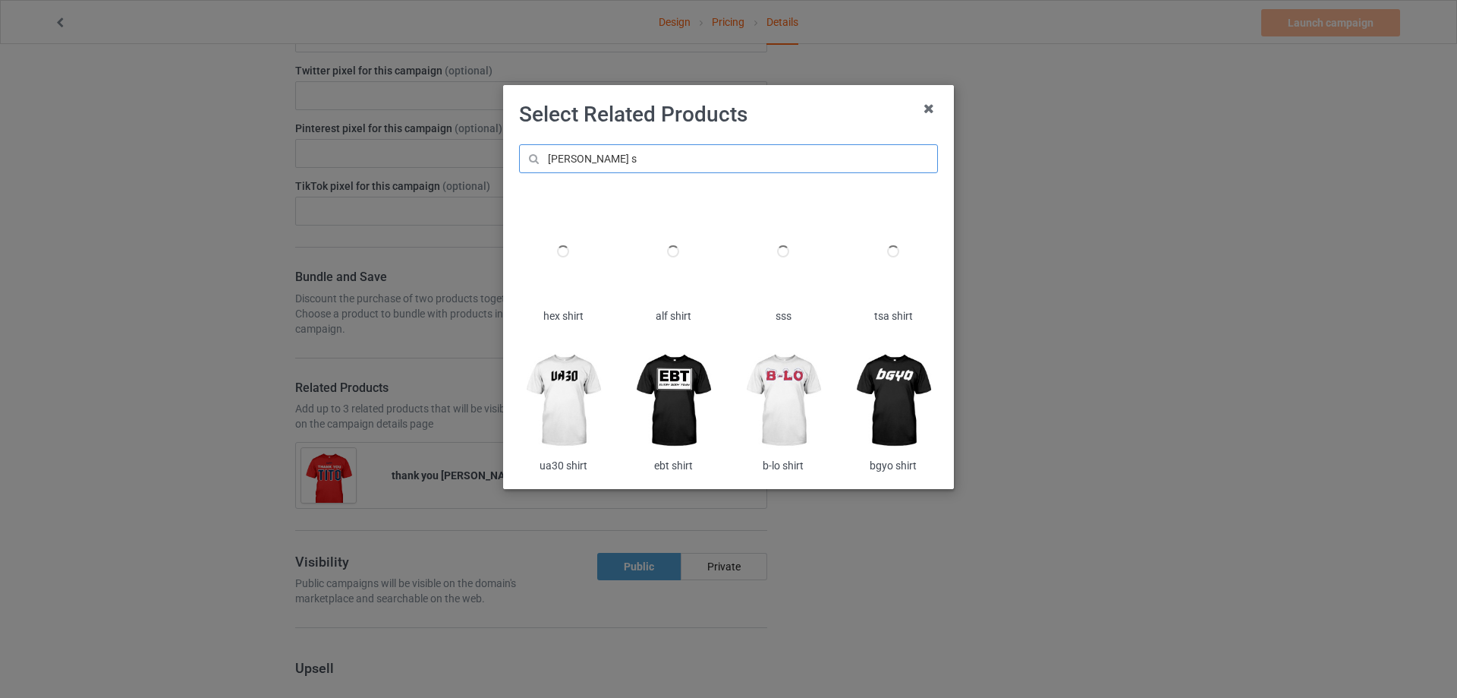
drag, startPoint x: 592, startPoint y: 154, endPoint x: 685, endPoint y: 156, distance: 92.6
click at [685, 156] on input "[PERSON_NAME] s" at bounding box center [728, 158] width 419 height 29
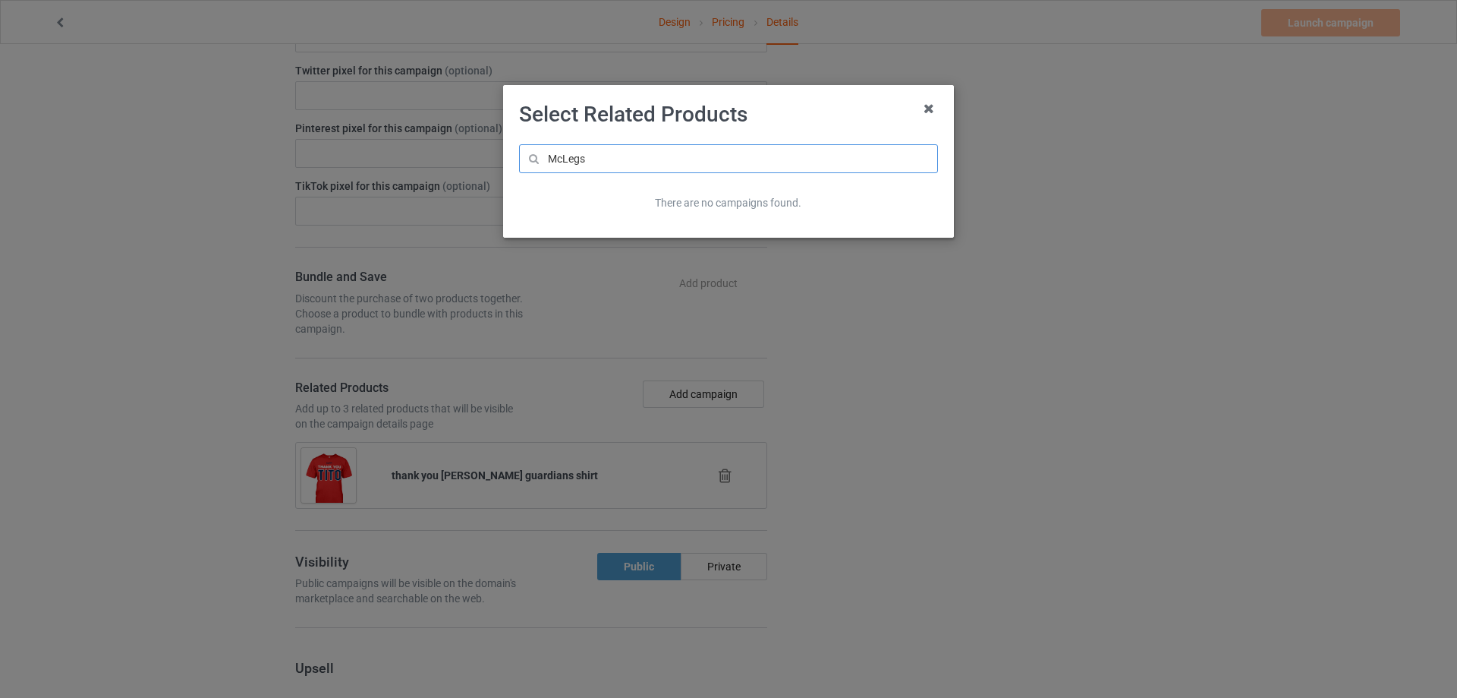
type input "McLegs"
click at [924, 106] on icon at bounding box center [929, 108] width 24 height 24
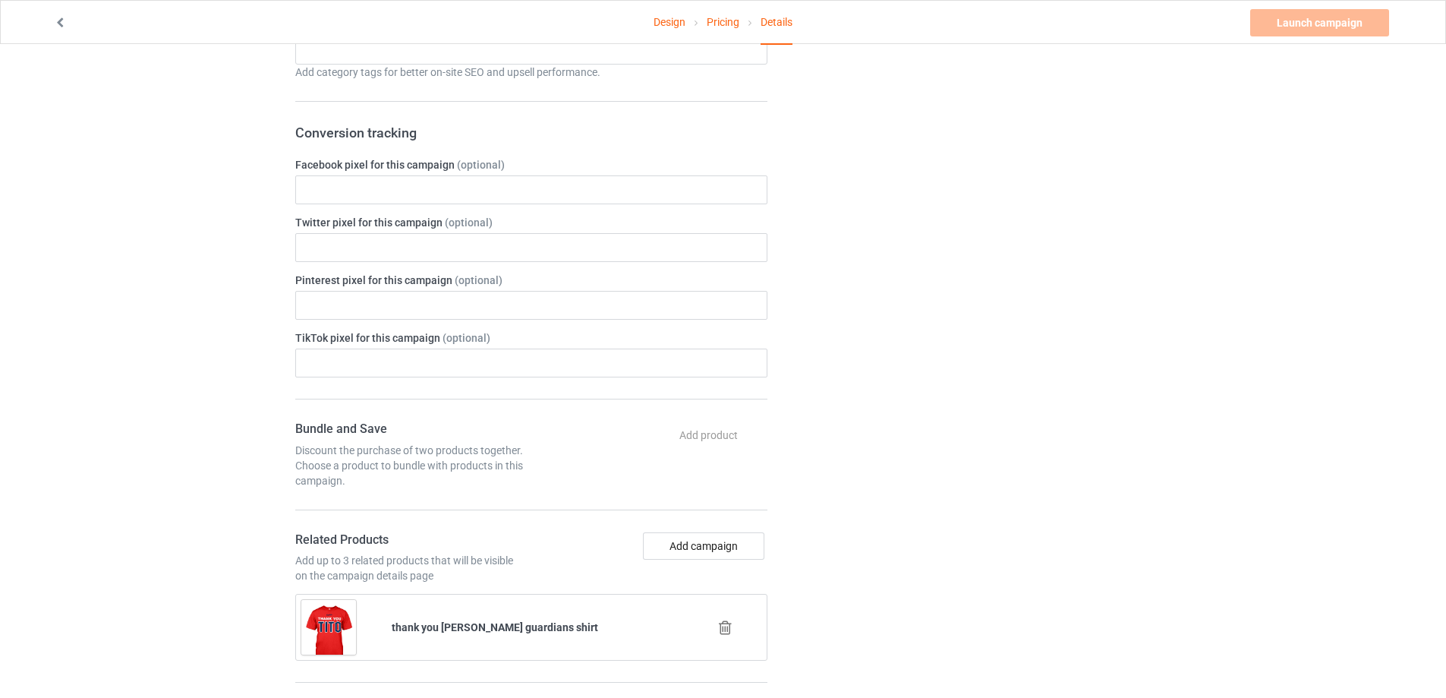
scroll to position [228, 0]
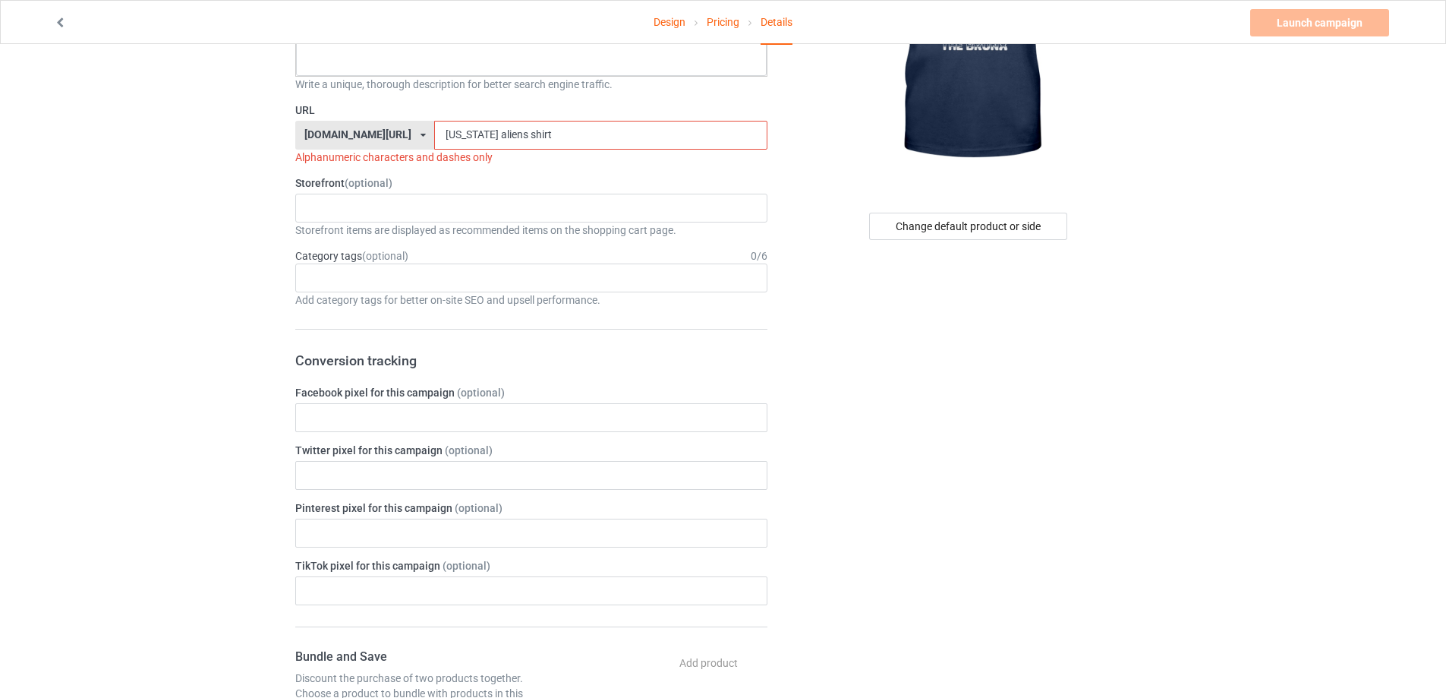
click at [434, 137] on input "new york aliens shirt" at bounding box center [600, 135] width 332 height 29
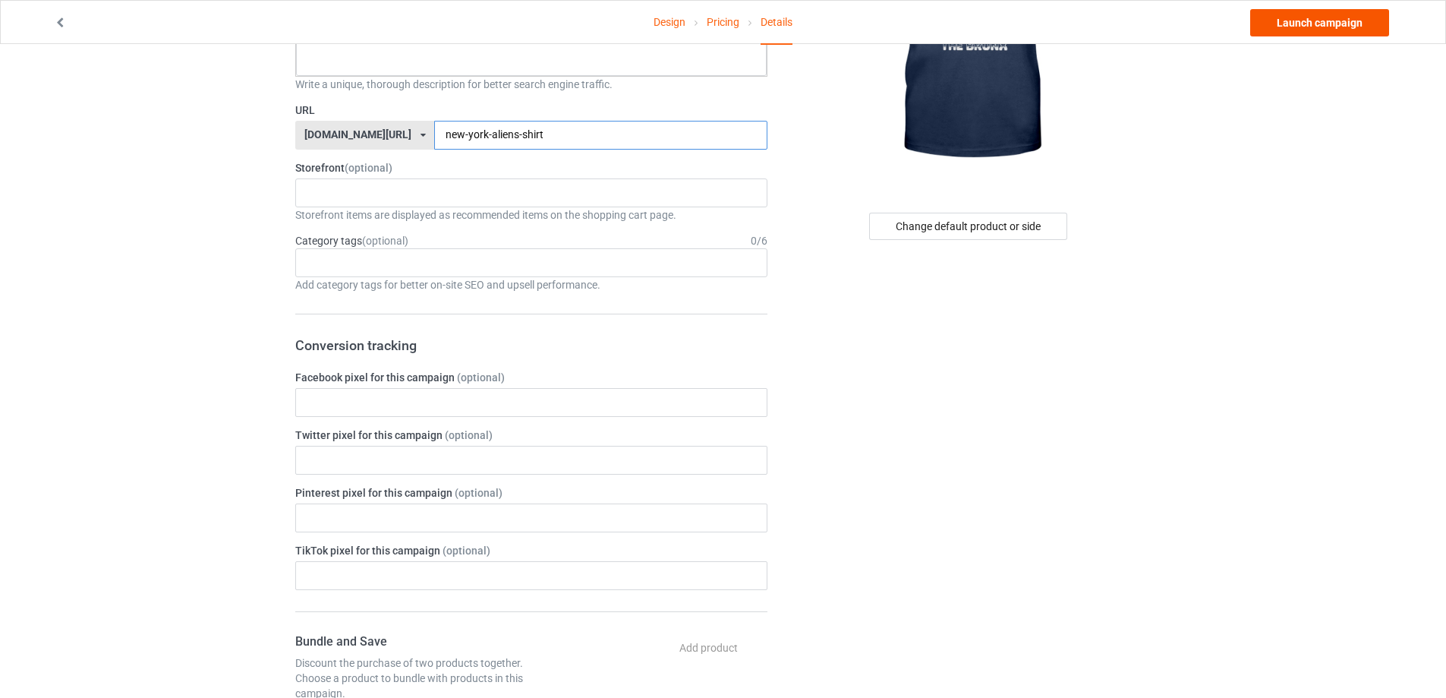
type input "new-york-aliens-shirt"
click at [1362, 26] on link "Launch campaign" at bounding box center [1319, 22] width 139 height 27
